Goal: Share content: Share content

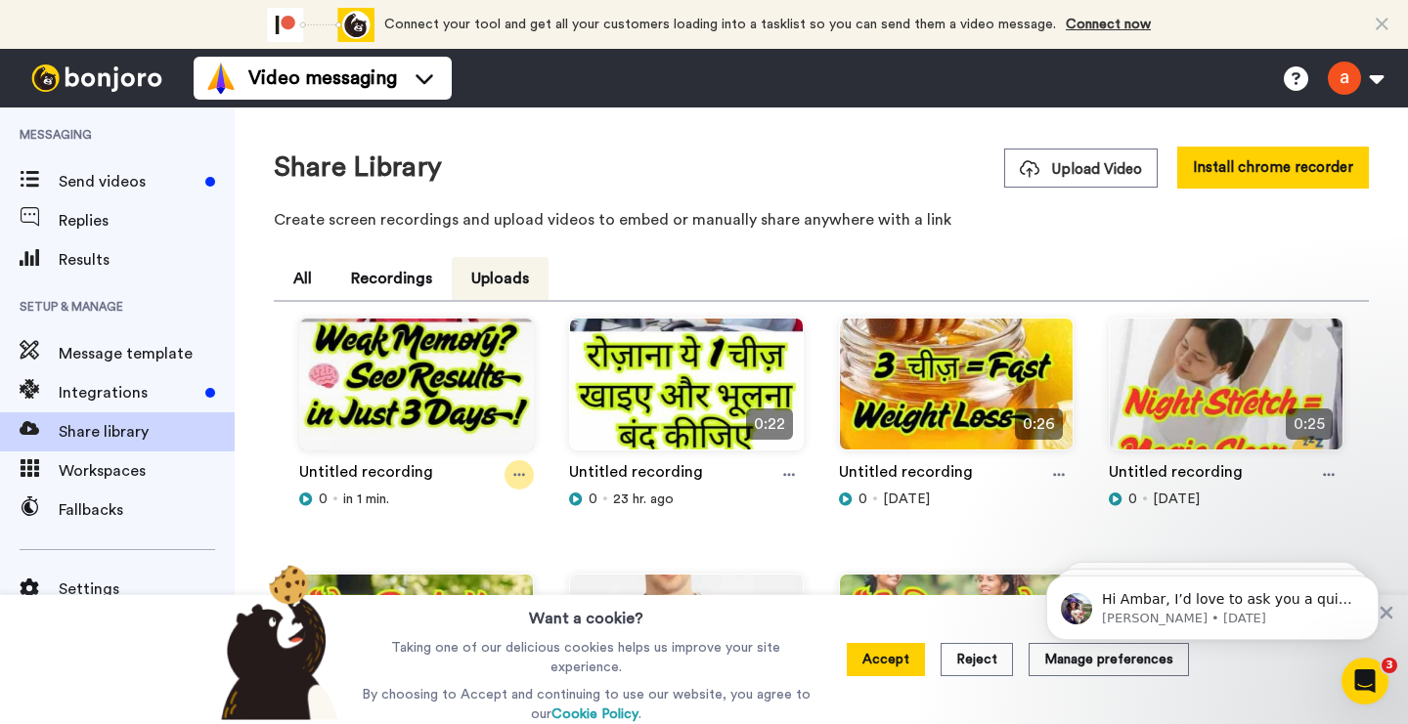
click at [526, 472] on div at bounding box center [518, 474] width 29 height 29
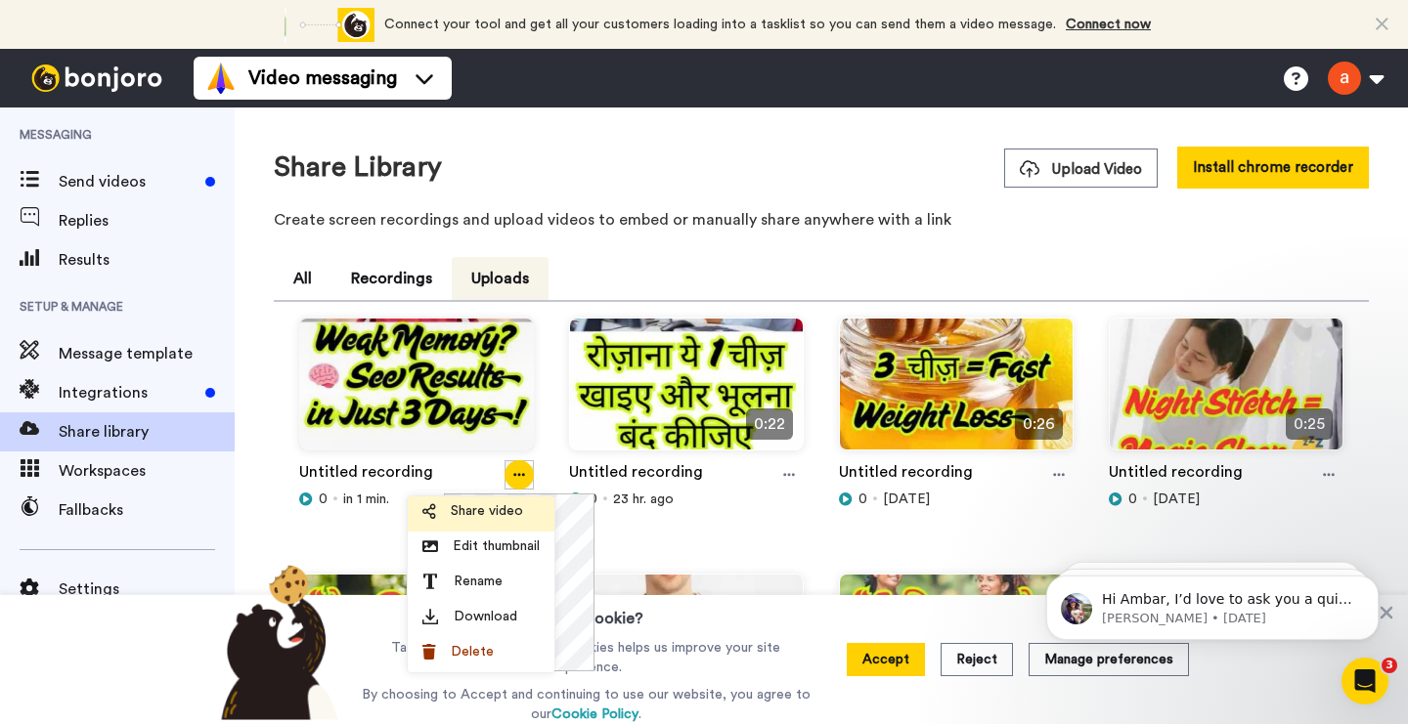
click at [482, 518] on span "Share video" at bounding box center [487, 511] width 72 height 20
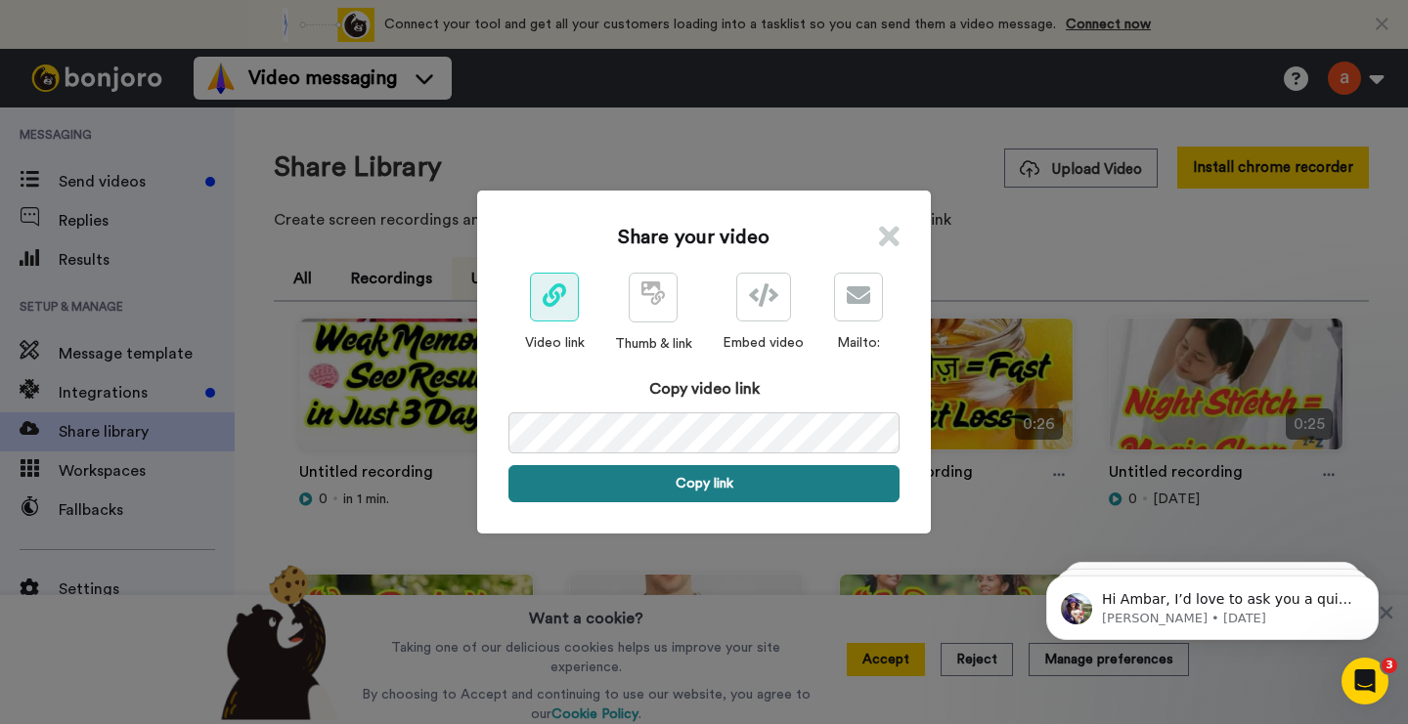
click at [682, 487] on button "Copy link" at bounding box center [703, 483] width 391 height 37
